Goal: Navigation & Orientation: Find specific page/section

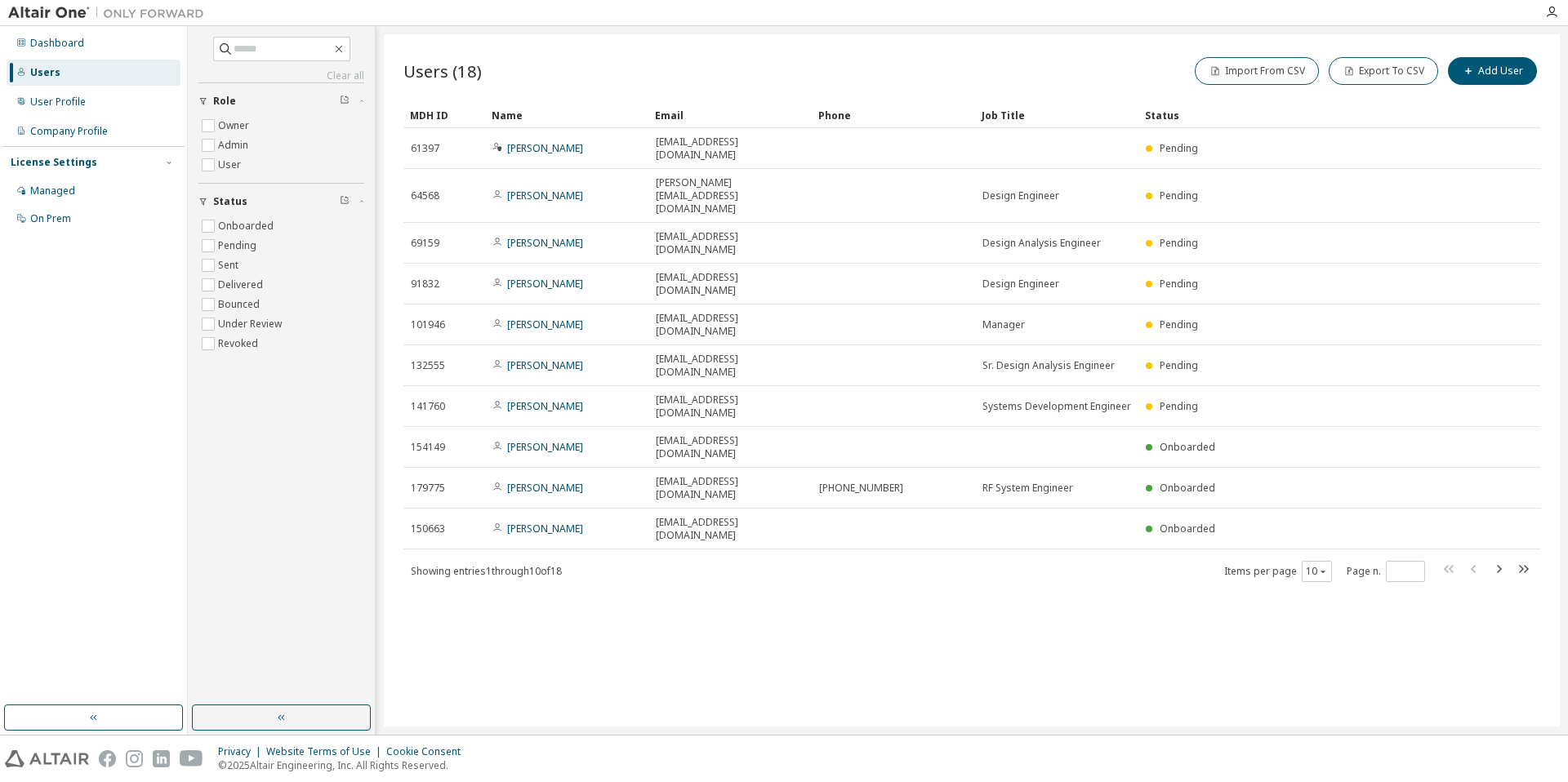
click at [598, 550] on div "Users (18) Import From CSV Export To CSV Add User Clear Load Save Save As Field…" at bounding box center [971, 381] width 1176 height 692
click at [74, 38] on div "Dashboard" at bounding box center [57, 43] width 54 height 13
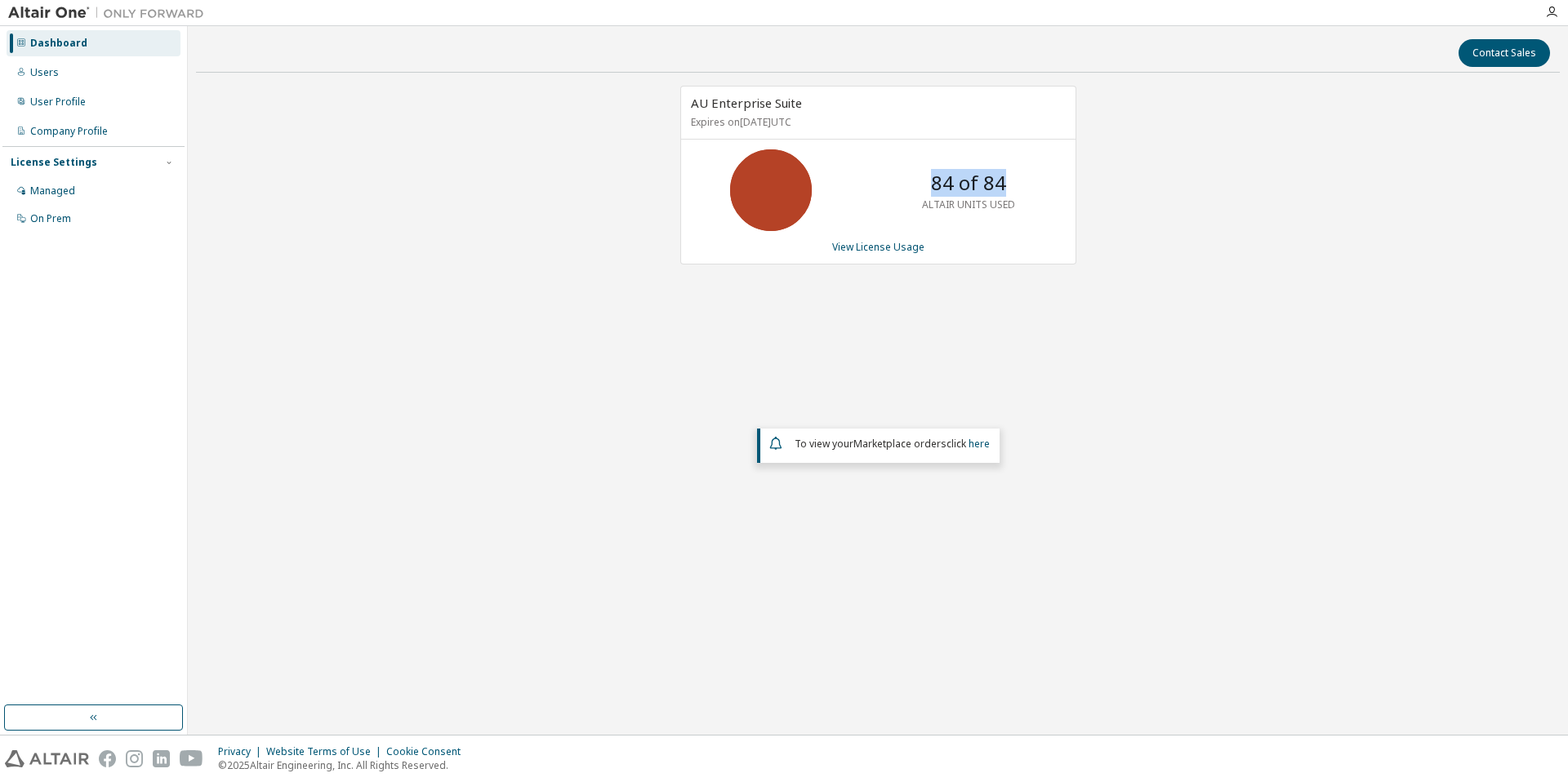
drag, startPoint x: 931, startPoint y: 178, endPoint x: 1014, endPoint y: 180, distance: 83.0
click at [1014, 180] on div "84 of 84 ALTAIR UNITS USED" at bounding box center [968, 190] width 131 height 81
drag, startPoint x: 1062, startPoint y: 280, endPoint x: 1043, endPoint y: 280, distance: 19.0
click at [1056, 280] on div "AU Enterprise Suite Expires on [DATE] UTC 84 of 84 ALTAIR UNITS USED View Licen…" at bounding box center [870, 183] width 413 height 196
click at [537, 303] on div "AU Enterprise Suite Expires on [DATE] UTC 84 of 84 ALTAIR UNITS USED View Licen…" at bounding box center [878, 340] width 1364 height 509
